Goal: Task Accomplishment & Management: Manage account settings

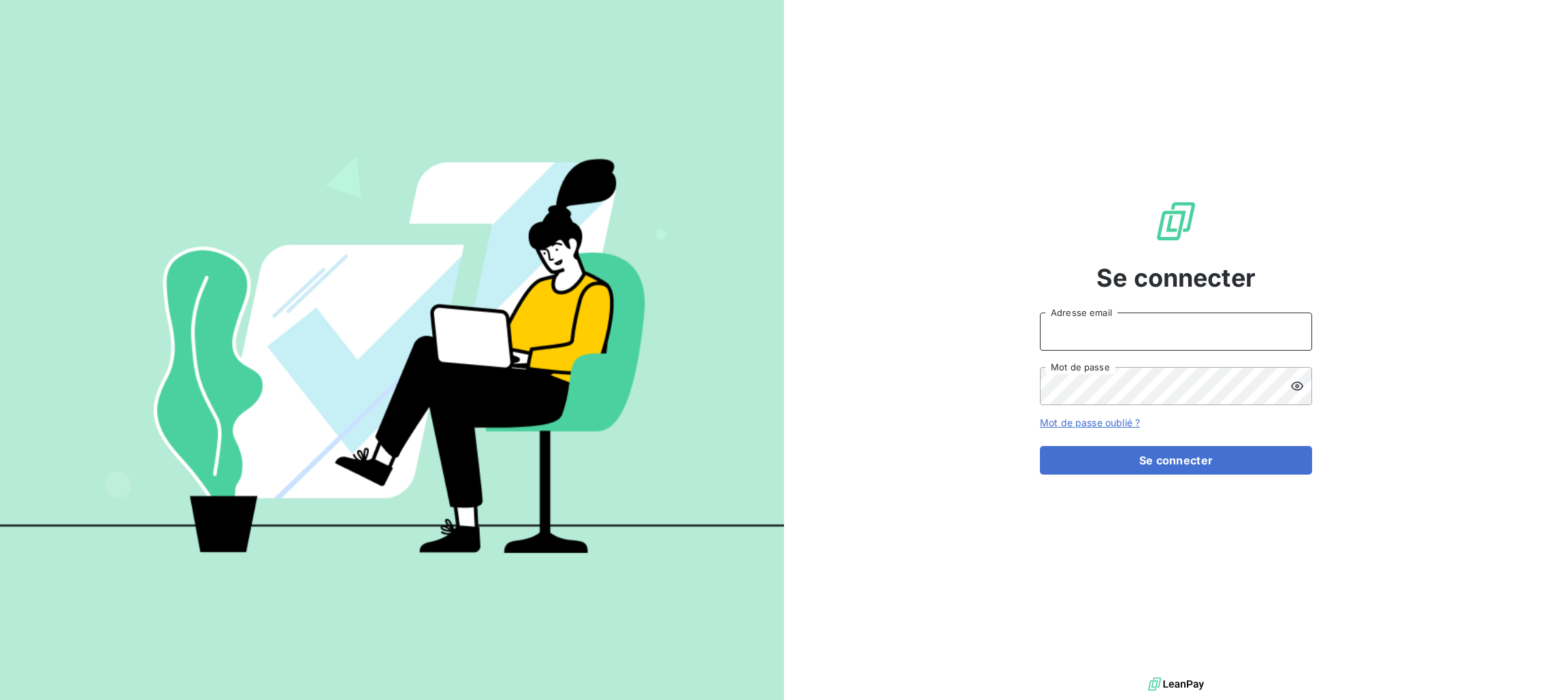
type input "[PERSON_NAME][EMAIL_ADDRESS][PERSON_NAME][DOMAIN_NAME]"
click at [1173, 327] on input "[PERSON_NAME][EMAIL_ADDRESS][PERSON_NAME][DOMAIN_NAME]" at bounding box center [1175, 332] width 272 height 38
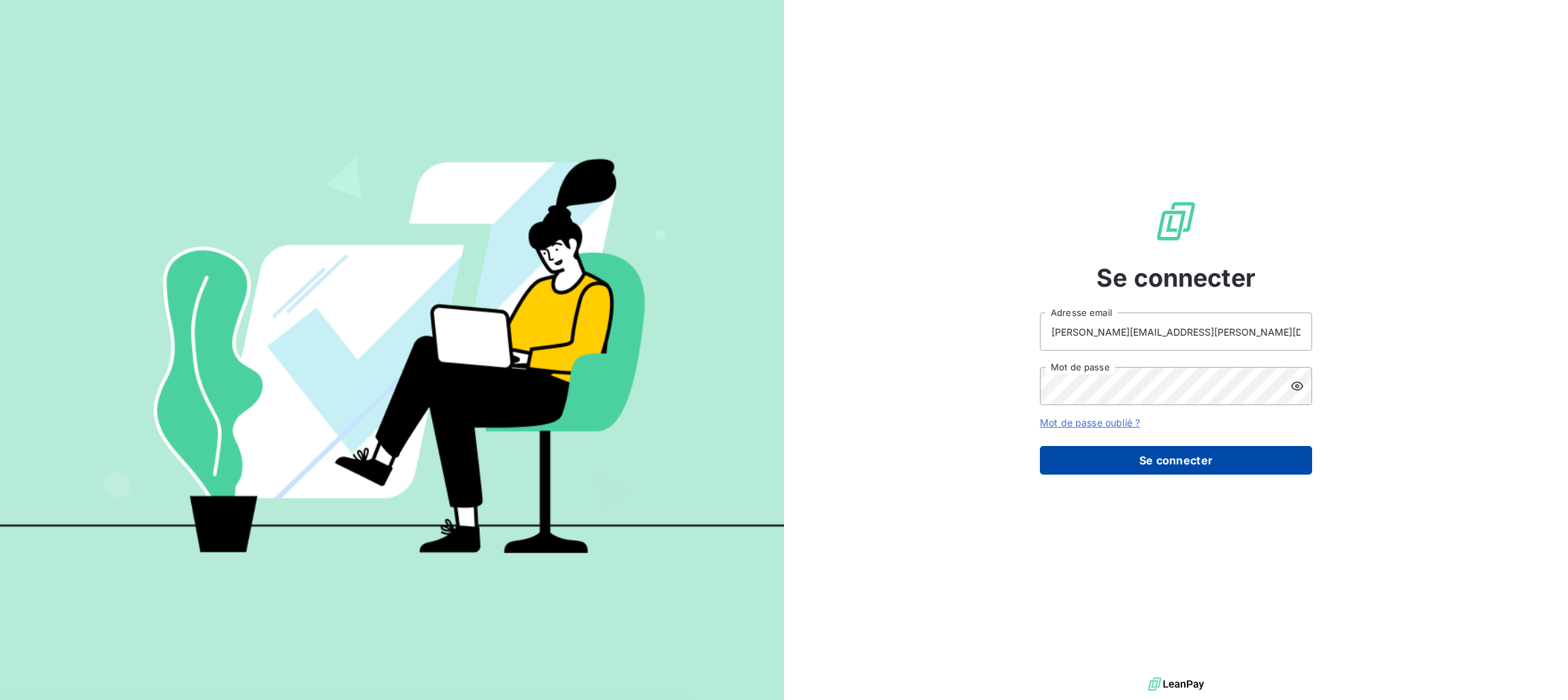
click at [1042, 469] on button "Se connecter" at bounding box center [1175, 460] width 272 height 29
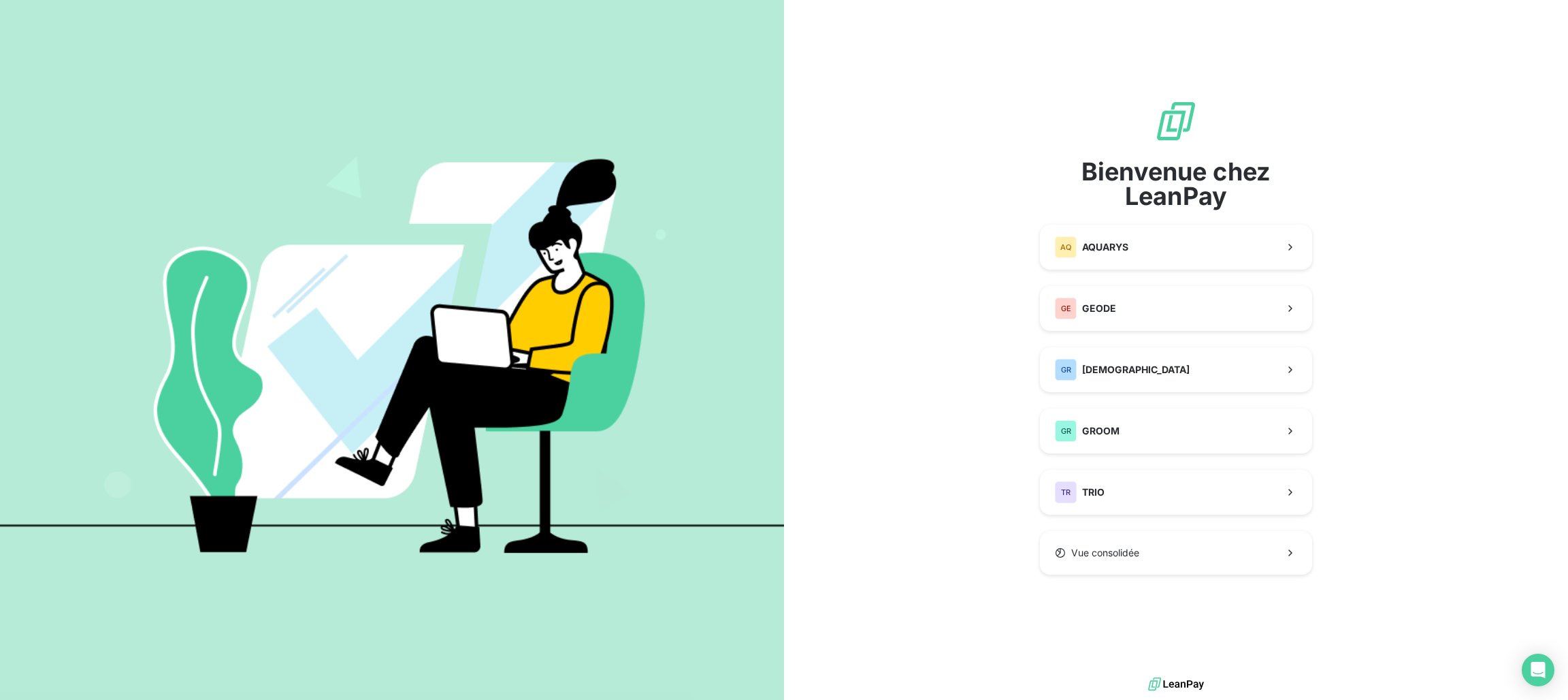
click at [1067, 465] on div "Bienvenue chez LeanPay AQ AQUARYS GE GEODE GR GREENWISHES GR GROOM TR TRIO Vue …" at bounding box center [1175, 337] width 272 height 475
click at [1097, 242] on span "AQUARYS" at bounding box center [1105, 247] width 46 height 14
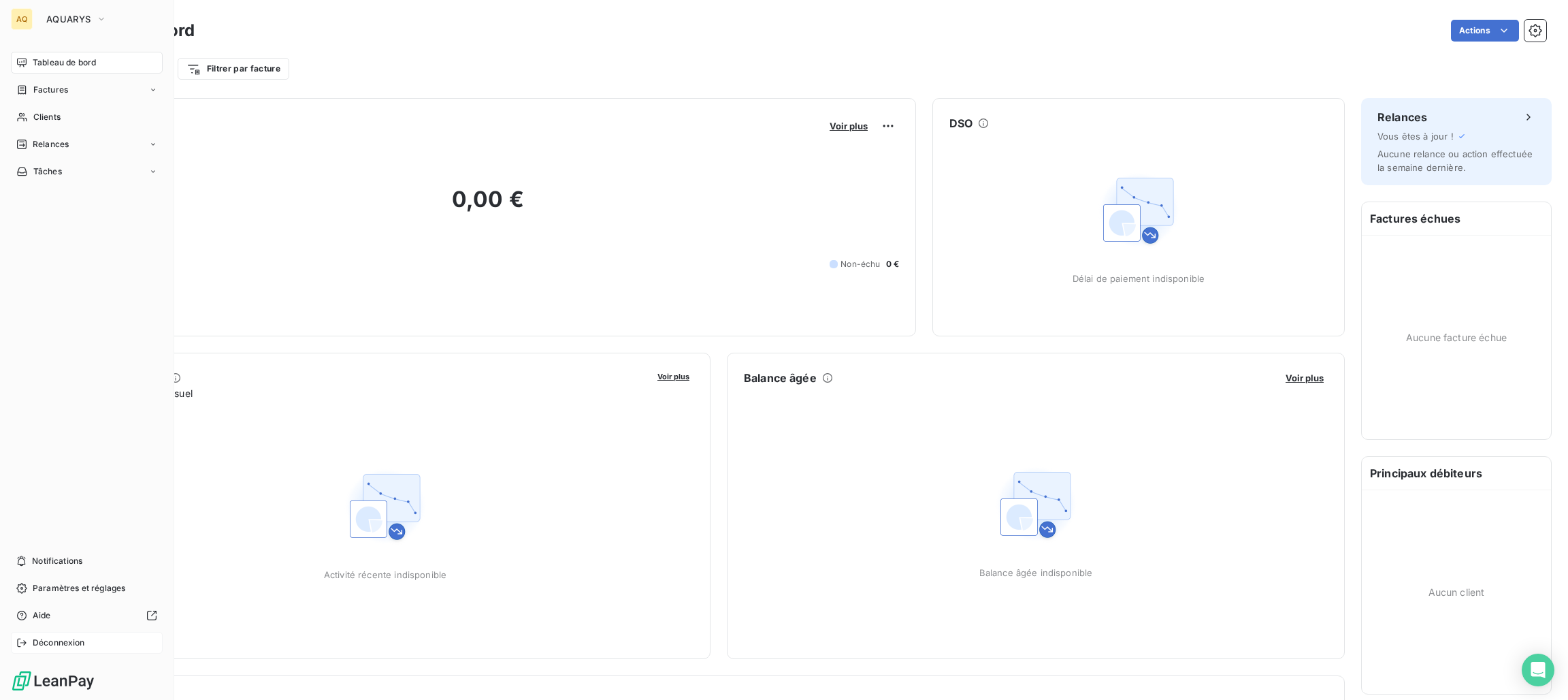
click at [42, 641] on span "Déconnexion" at bounding box center [59, 643] width 53 height 12
